Goal: Transaction & Acquisition: Obtain resource

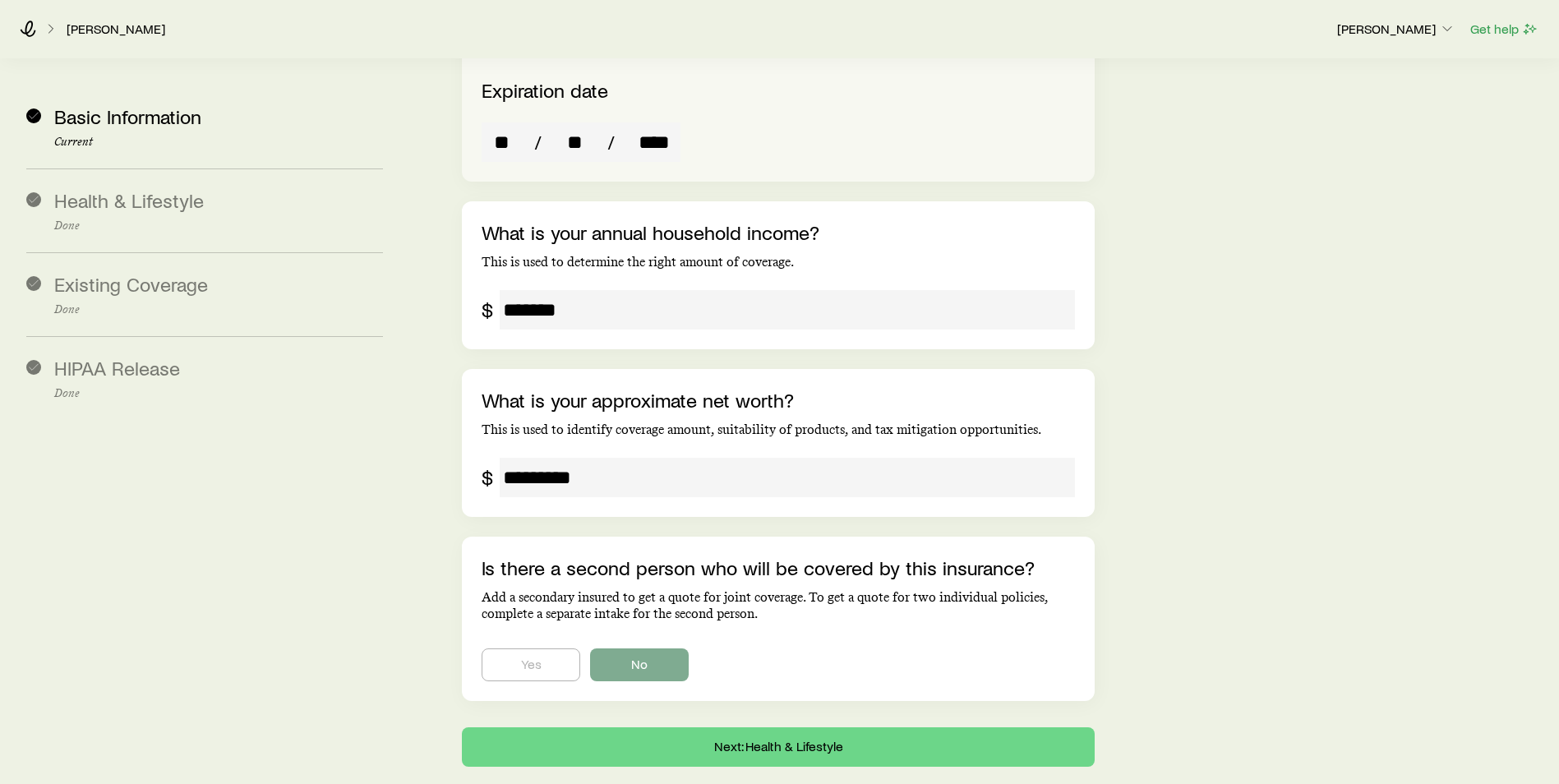
scroll to position [3263, 0]
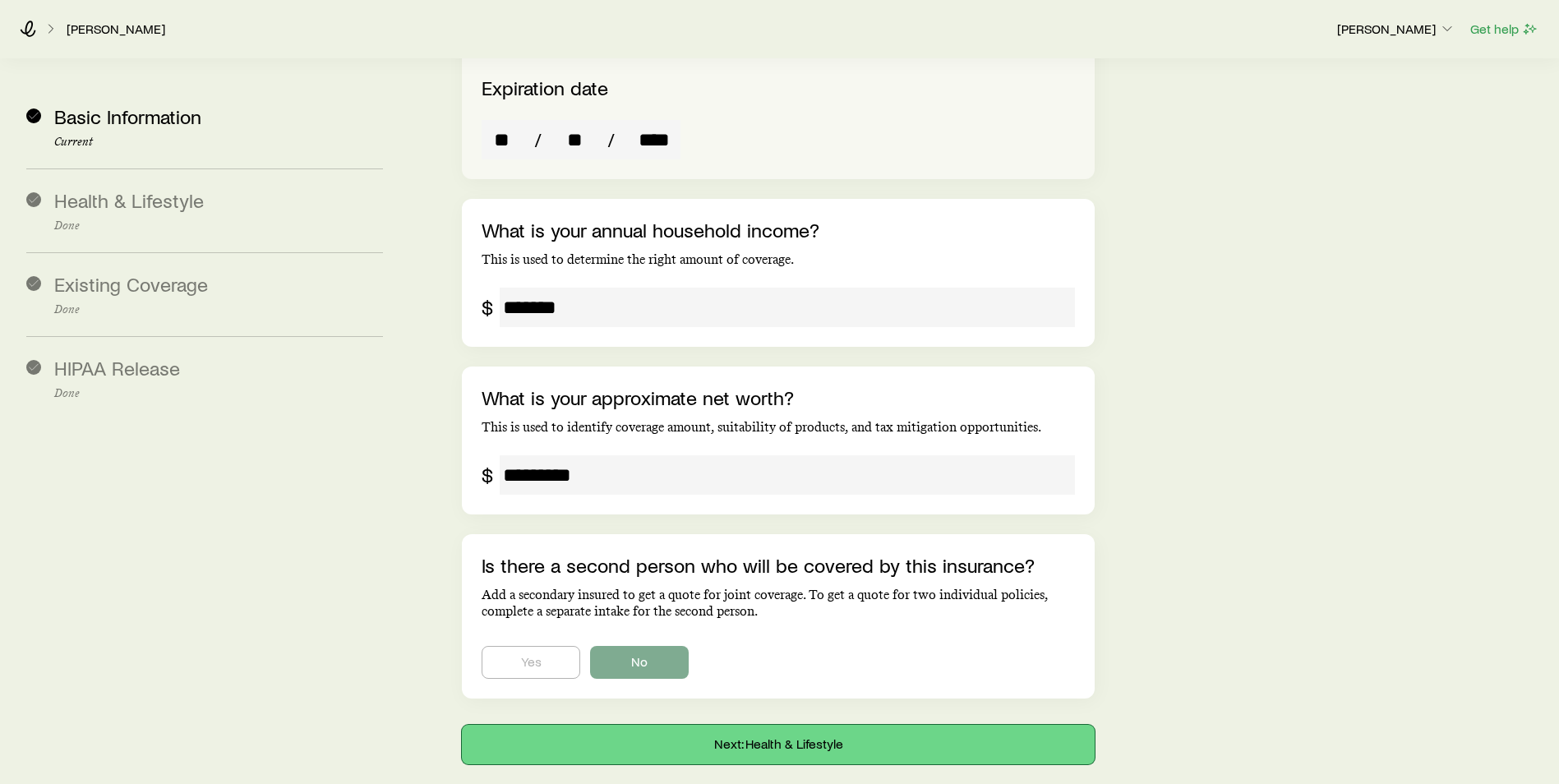
click at [719, 725] on button "Next: Health & Lifestyle" at bounding box center [779, 744] width 633 height 39
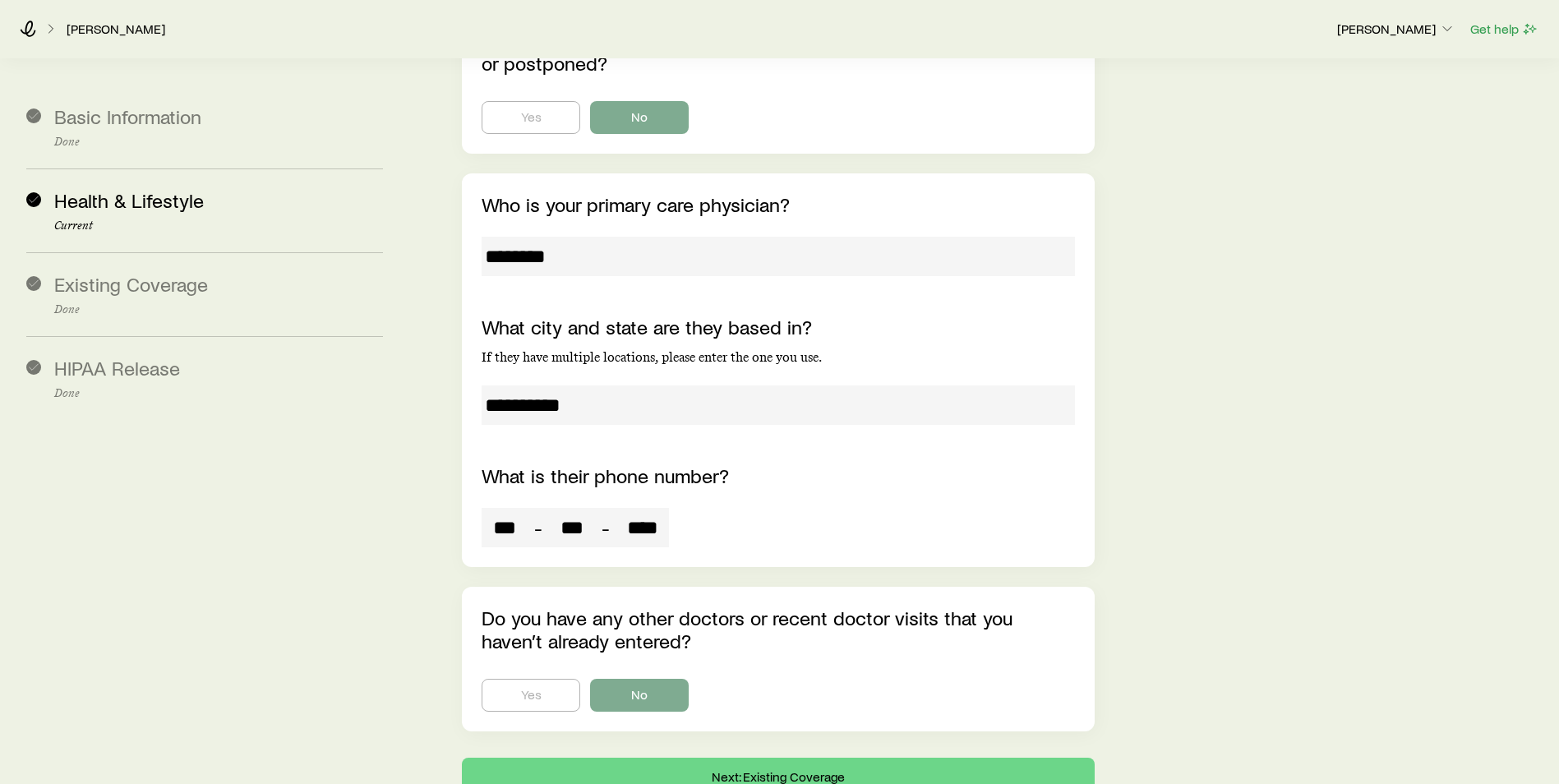
scroll to position [5288, 0]
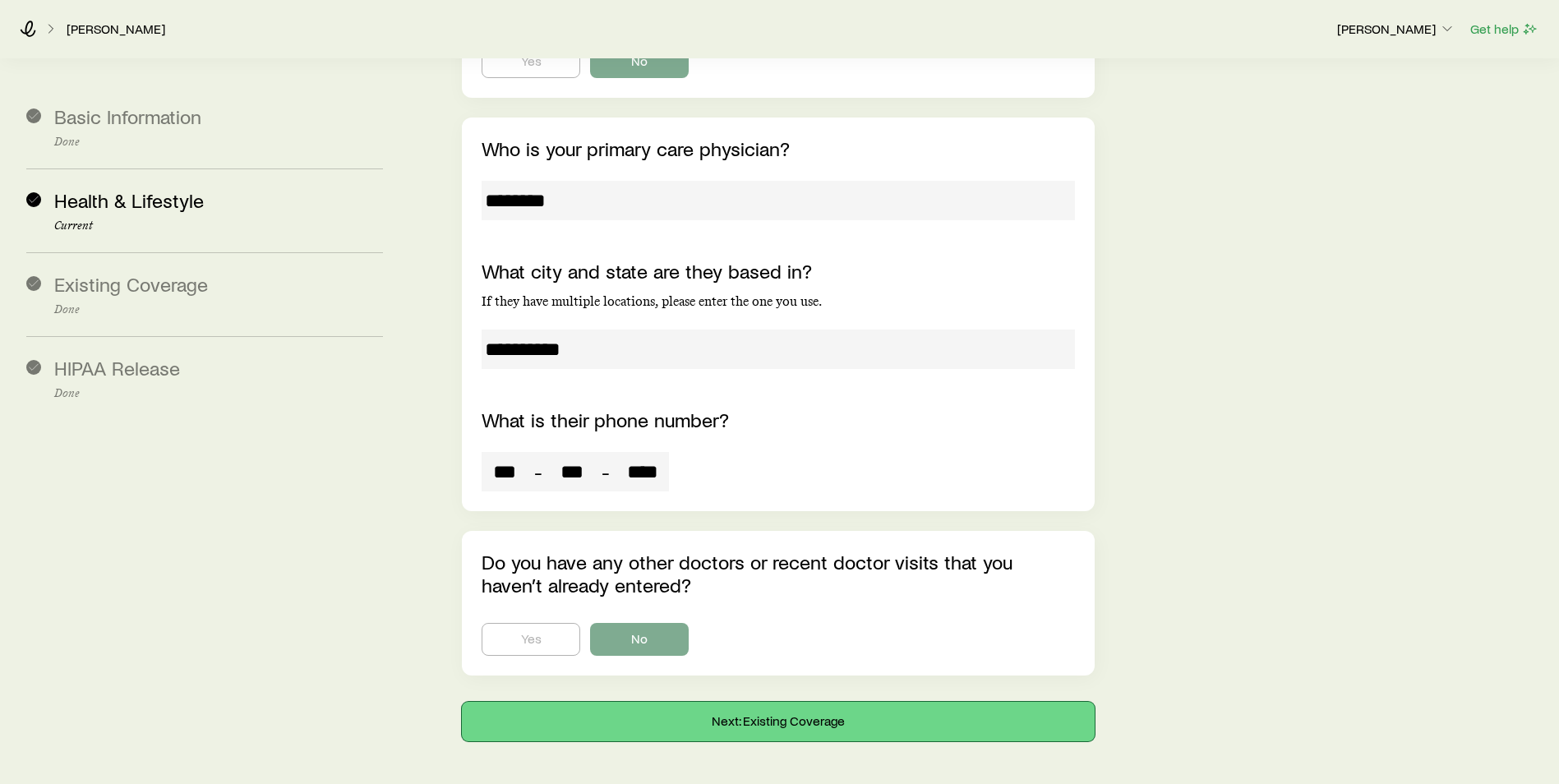
click at [674, 702] on button "Next: Existing Coverage" at bounding box center [779, 721] width 633 height 39
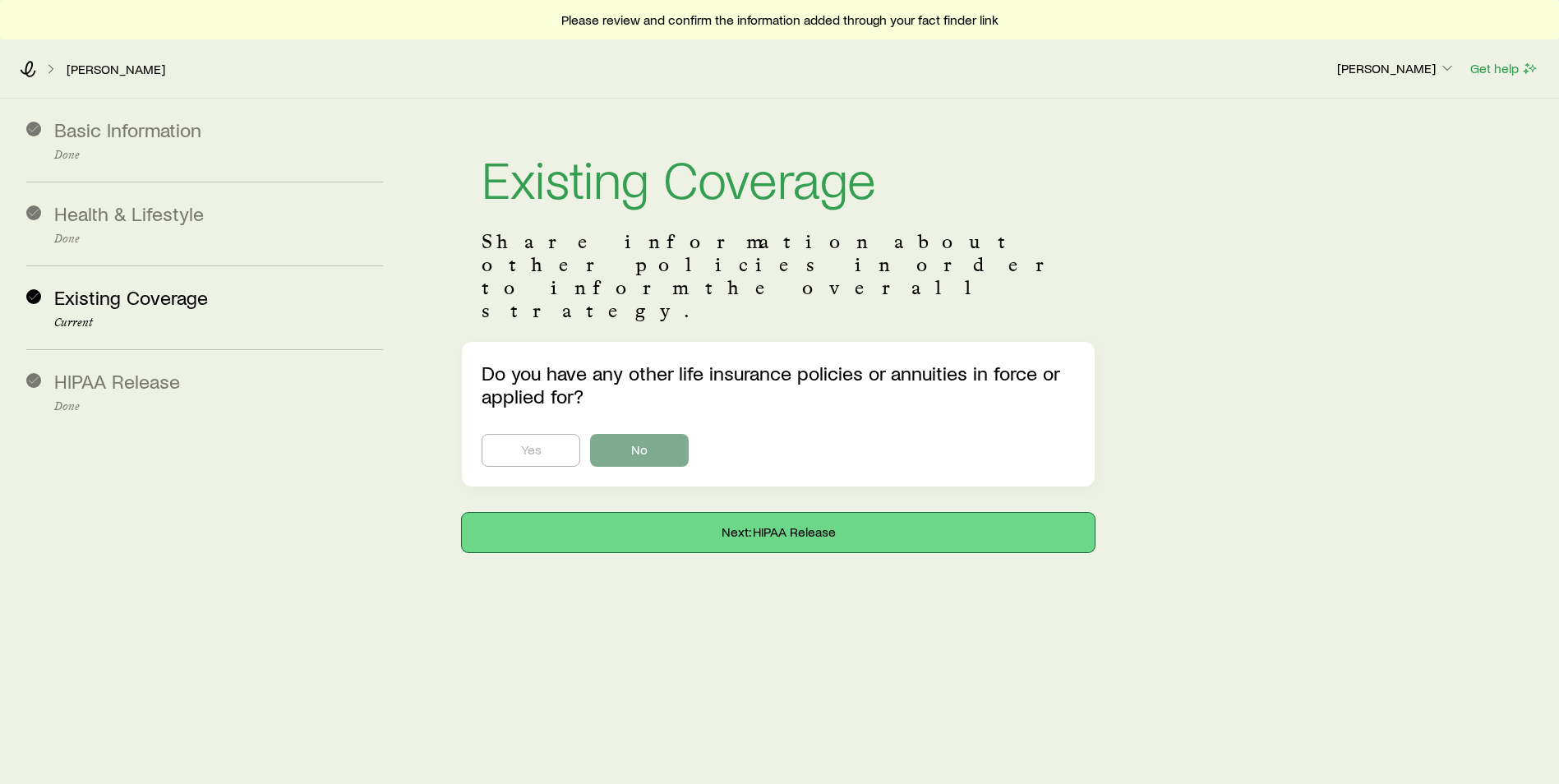
click at [676, 513] on button "Next: HIPAA Release" at bounding box center [779, 532] width 633 height 39
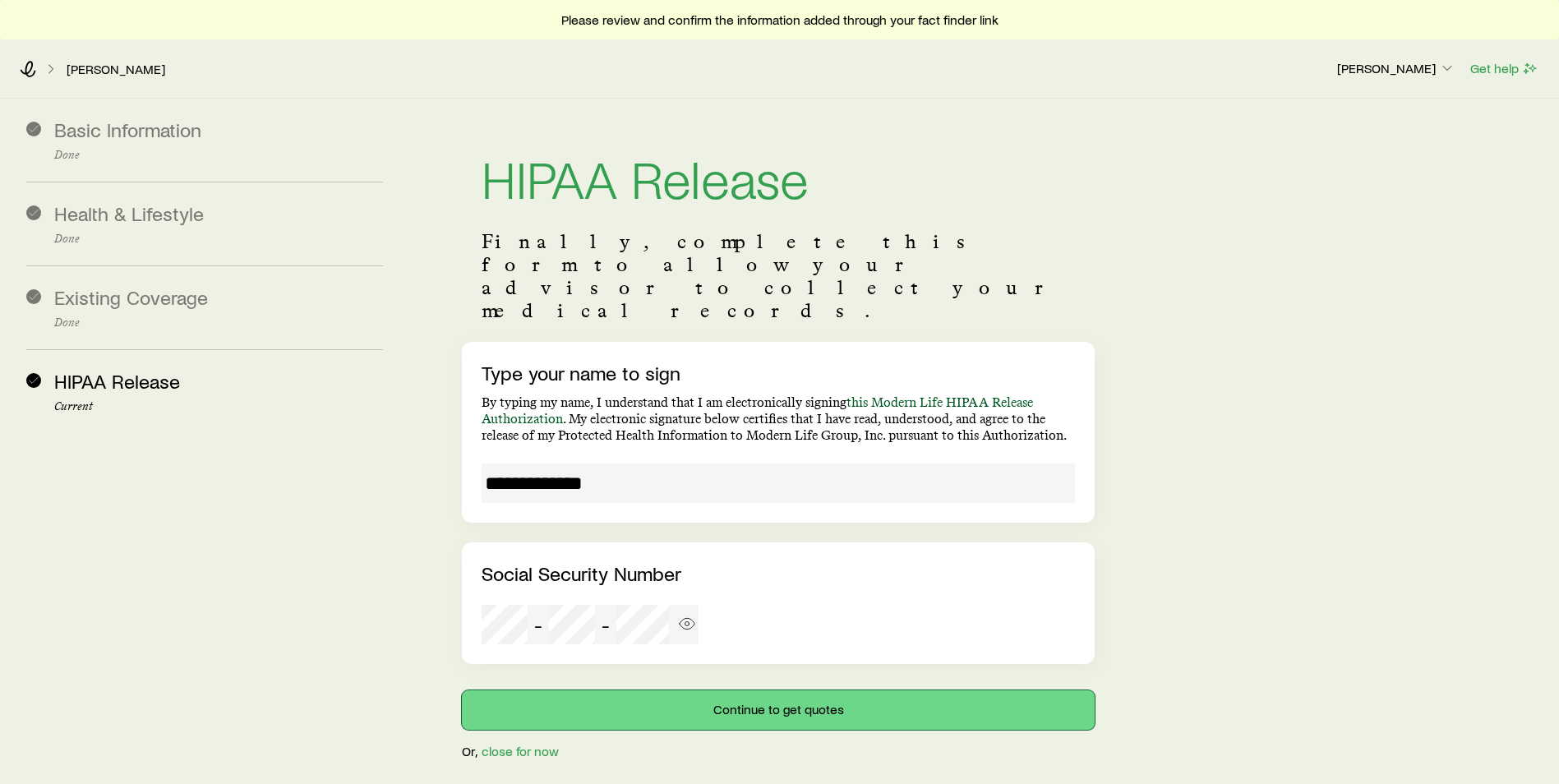
click at [685, 690] on button "Continue to get quotes" at bounding box center [779, 709] width 633 height 39
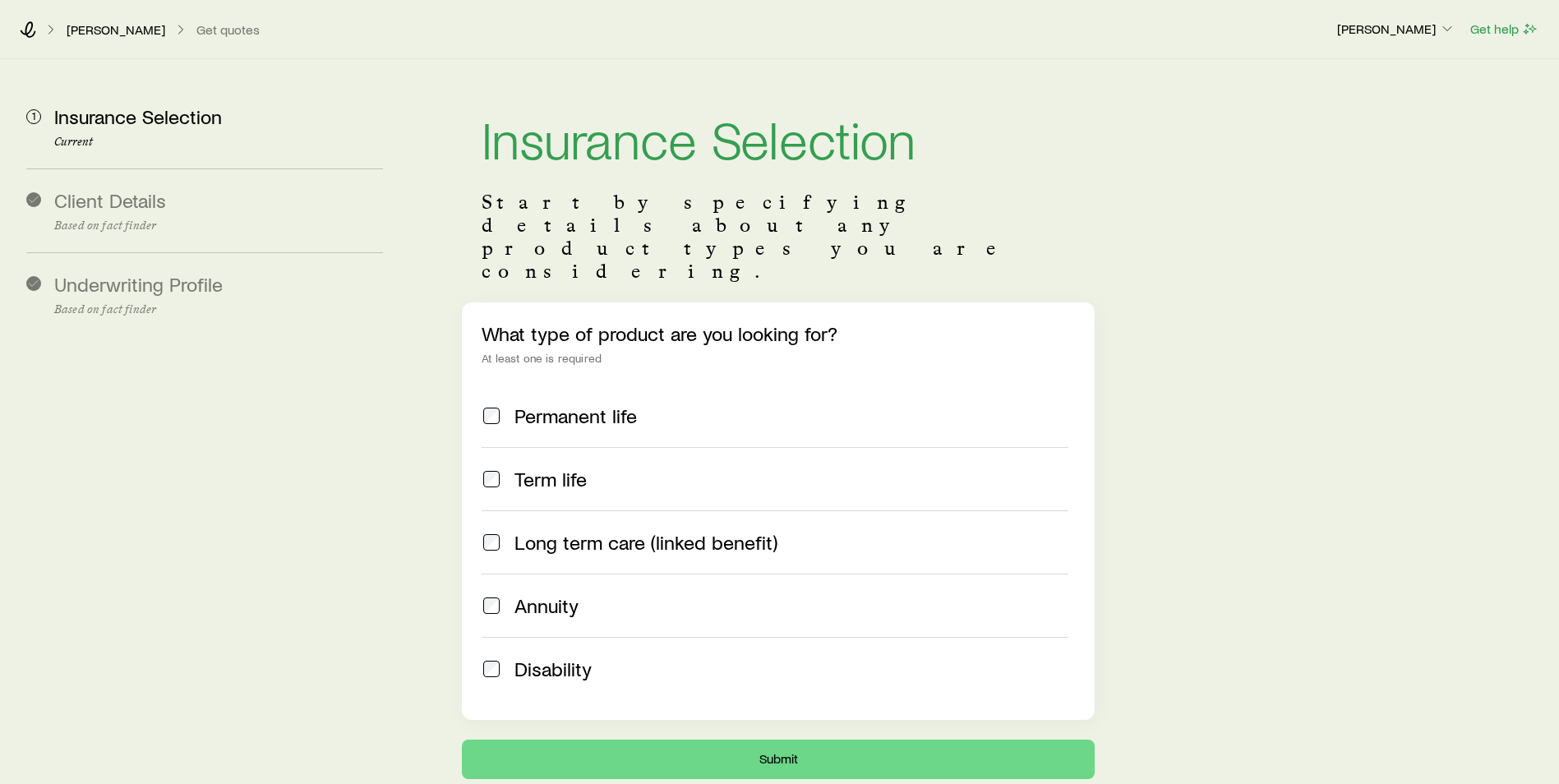
click at [505, 467] on div "Term life" at bounding box center [774, 478] width 587 height 23
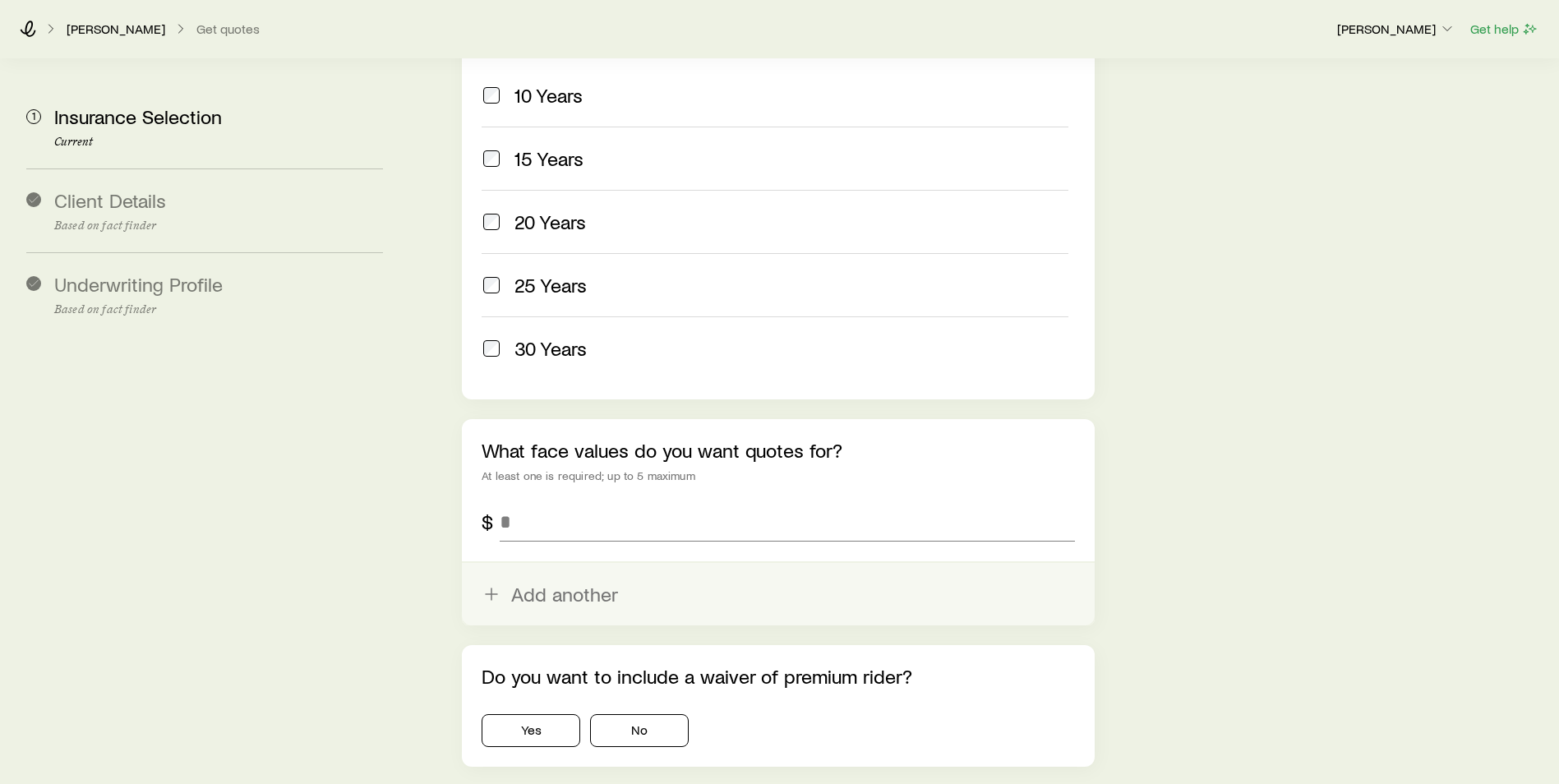
scroll to position [957, 0]
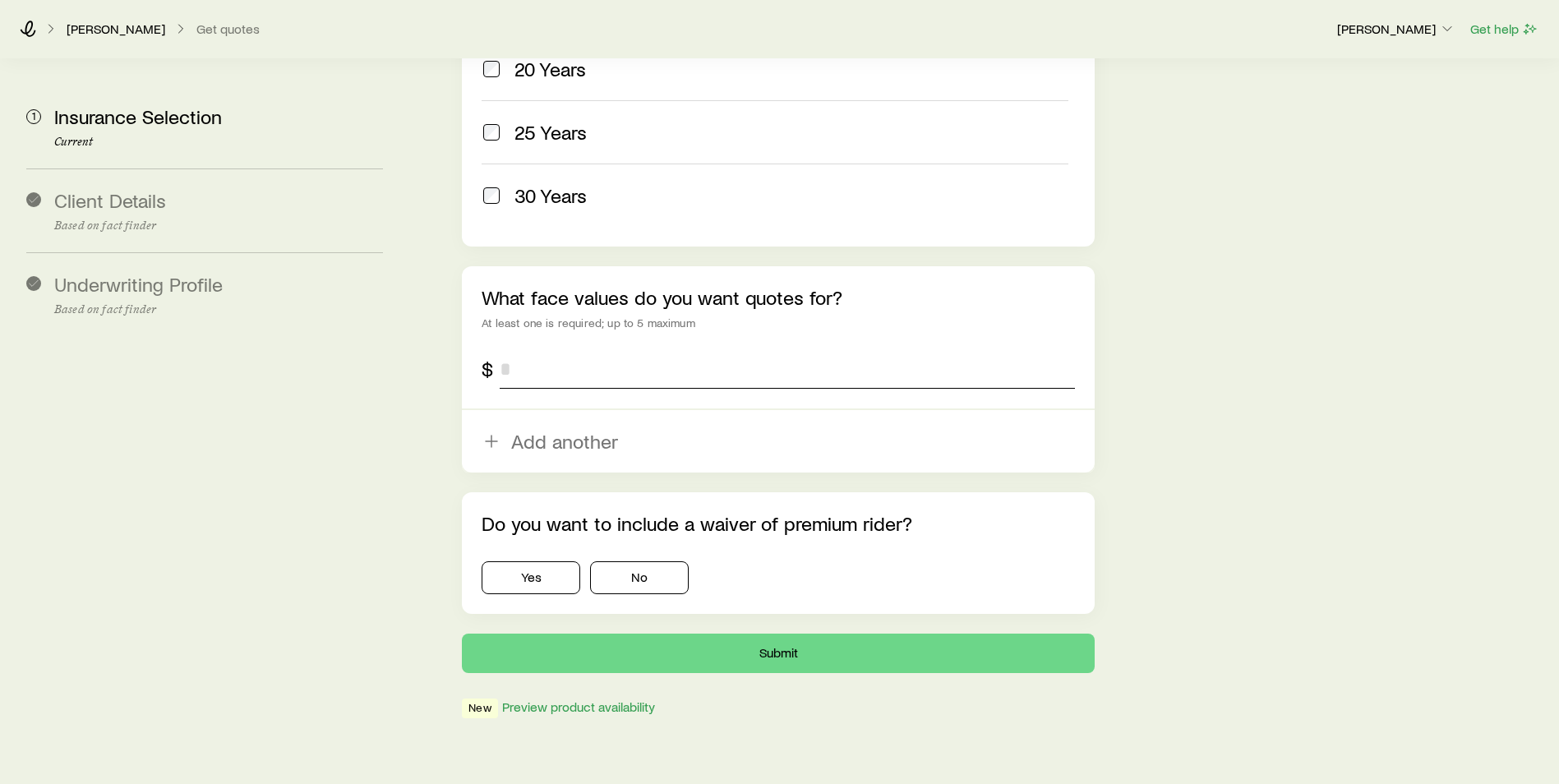
click at [560, 349] on input "tel" at bounding box center [787, 368] width 576 height 39
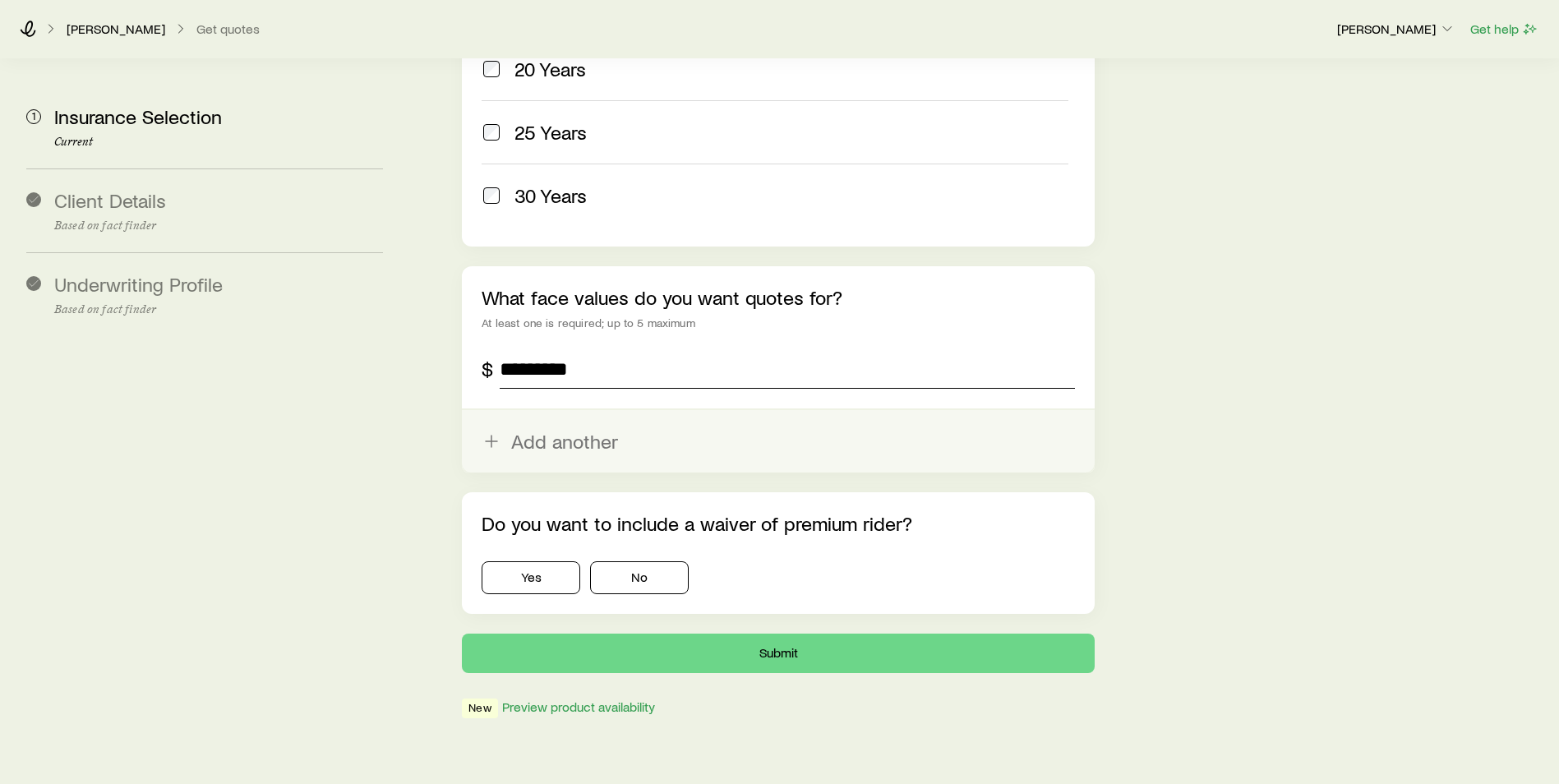
type input "*********"
click at [572, 410] on button "Add another" at bounding box center [779, 441] width 633 height 63
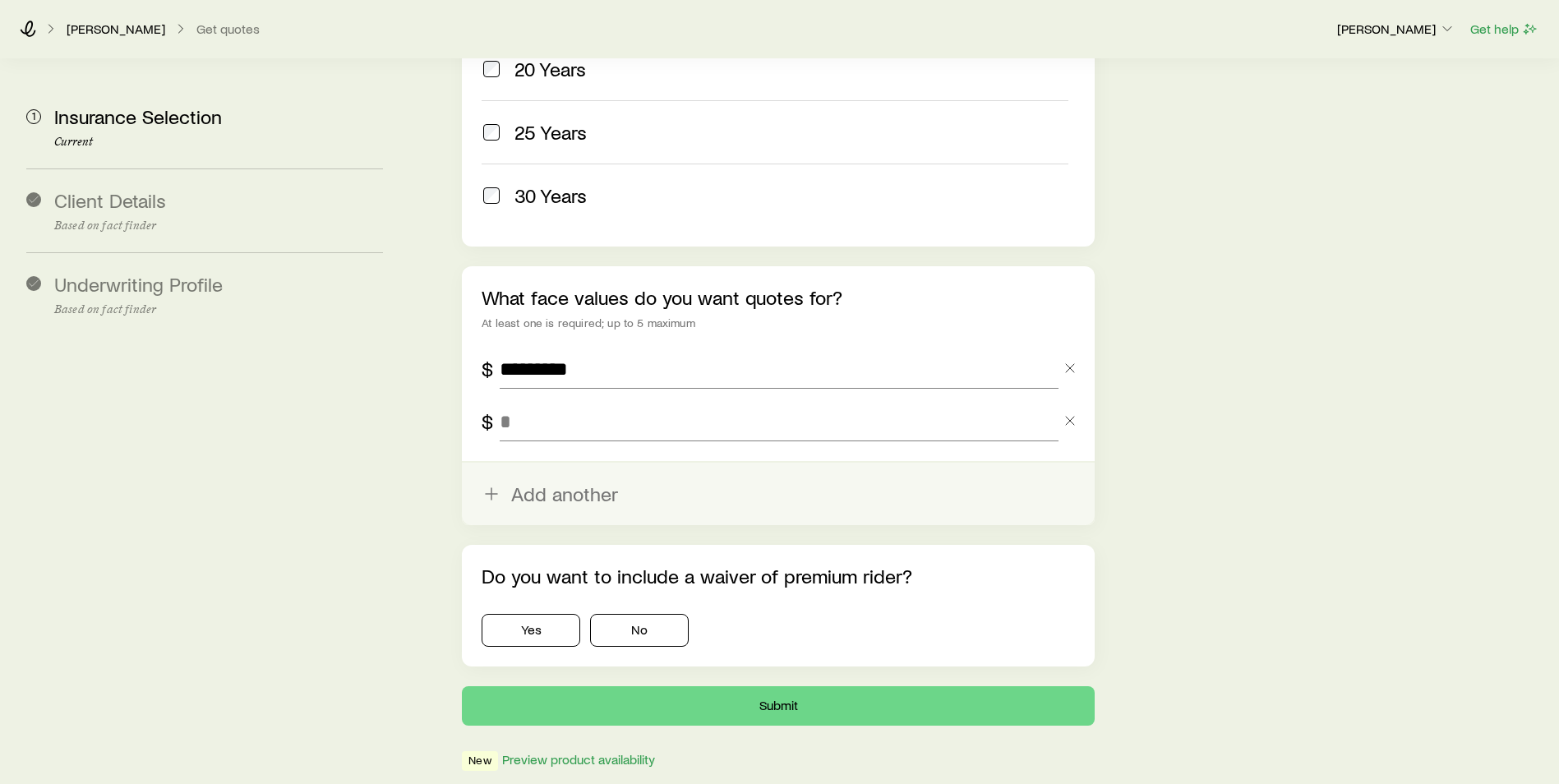
click at [572, 402] on input "tel" at bounding box center [779, 421] width 558 height 39
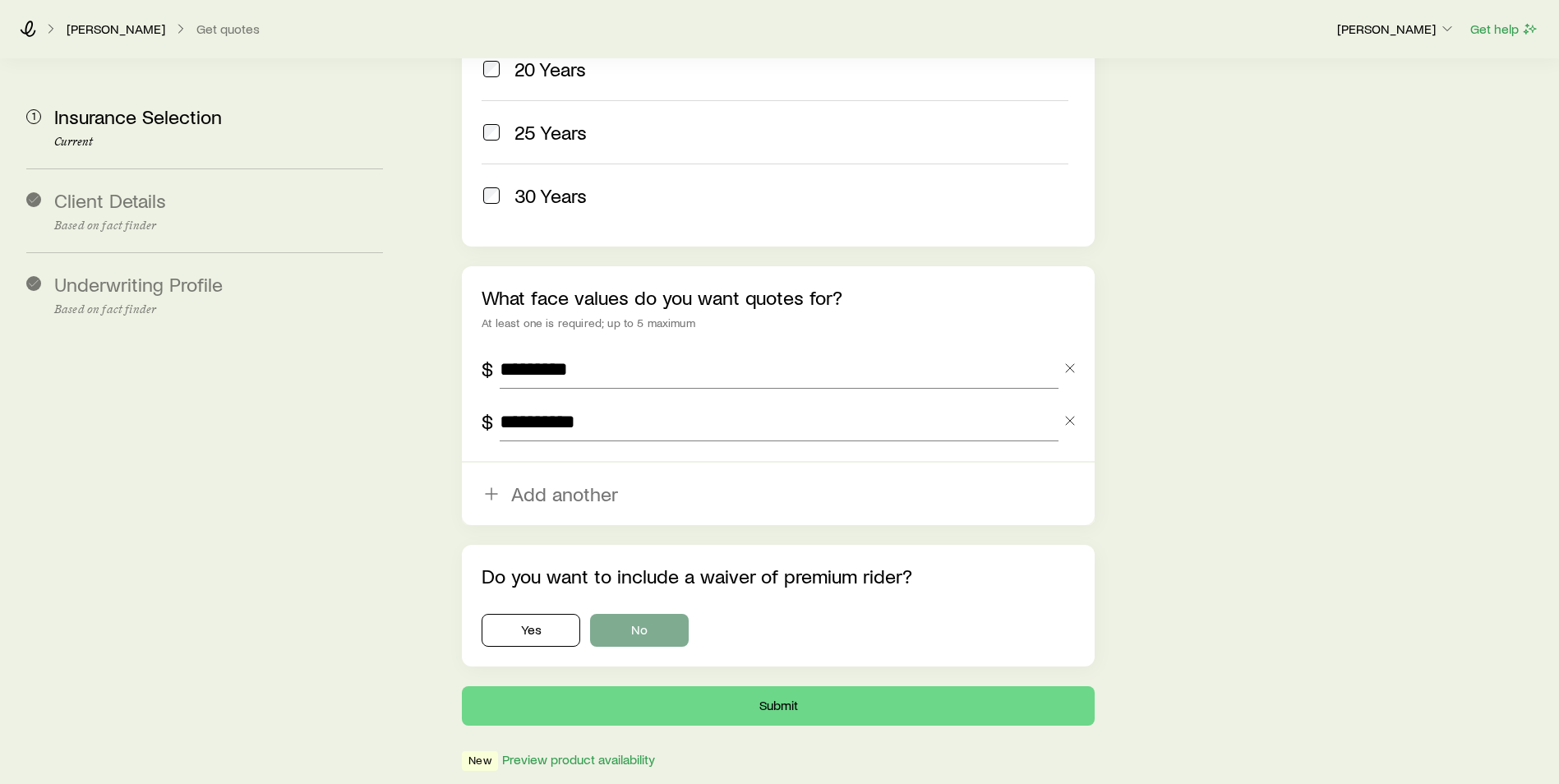
type input "**********"
click at [656, 614] on button "No" at bounding box center [639, 630] width 98 height 33
click at [715, 686] on button "Submit" at bounding box center [779, 705] width 633 height 39
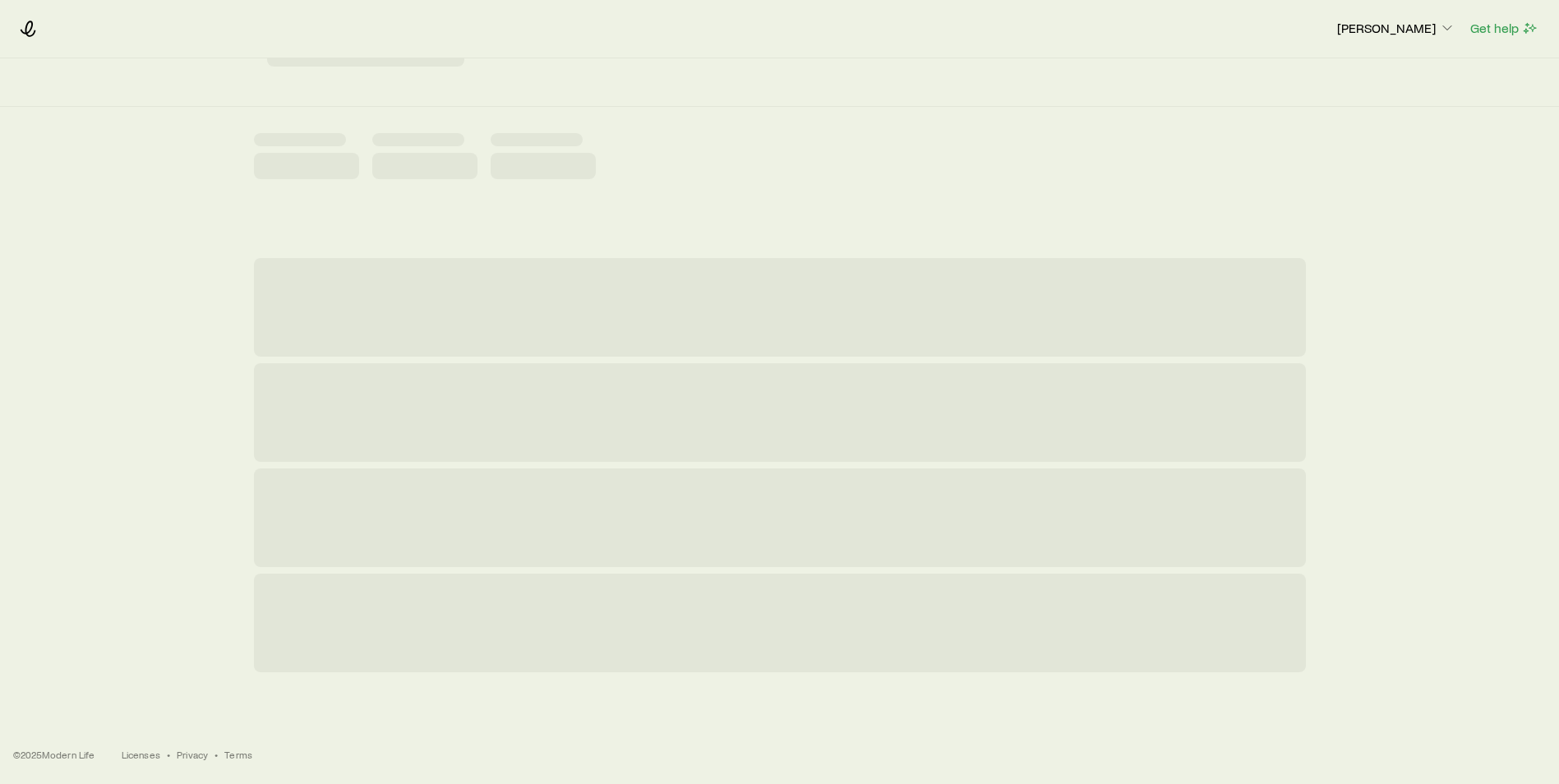
scroll to position [0, 0]
